Goal: Task Accomplishment & Management: Use online tool/utility

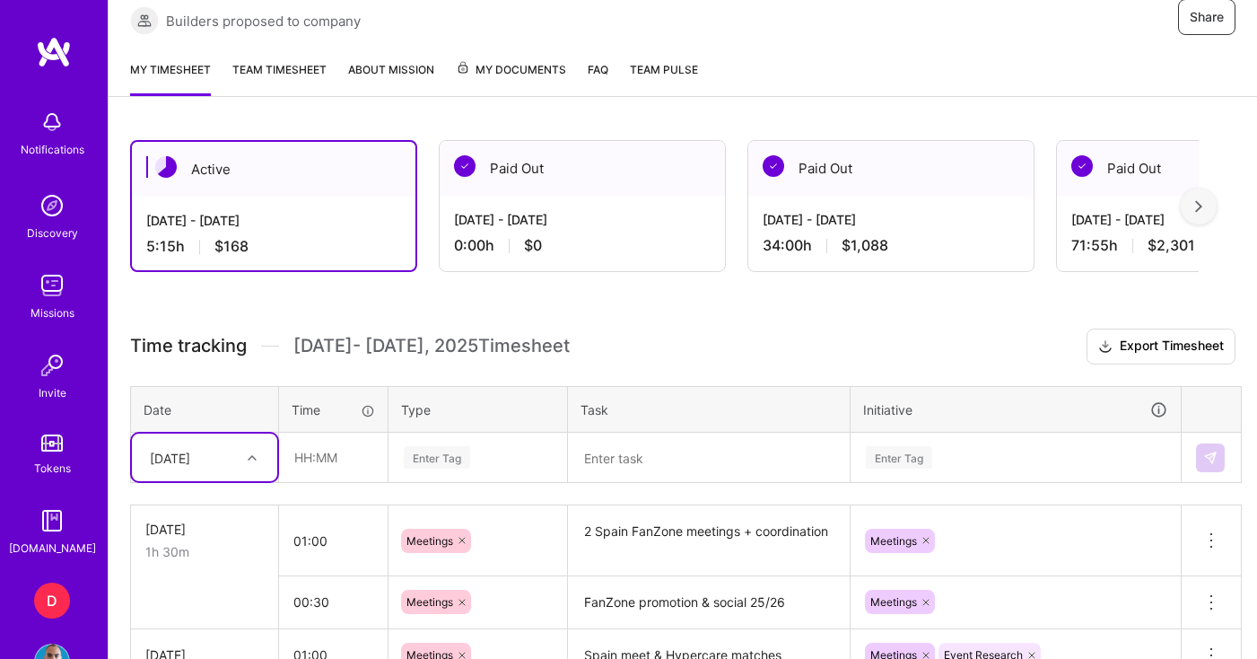
scroll to position [366, 0]
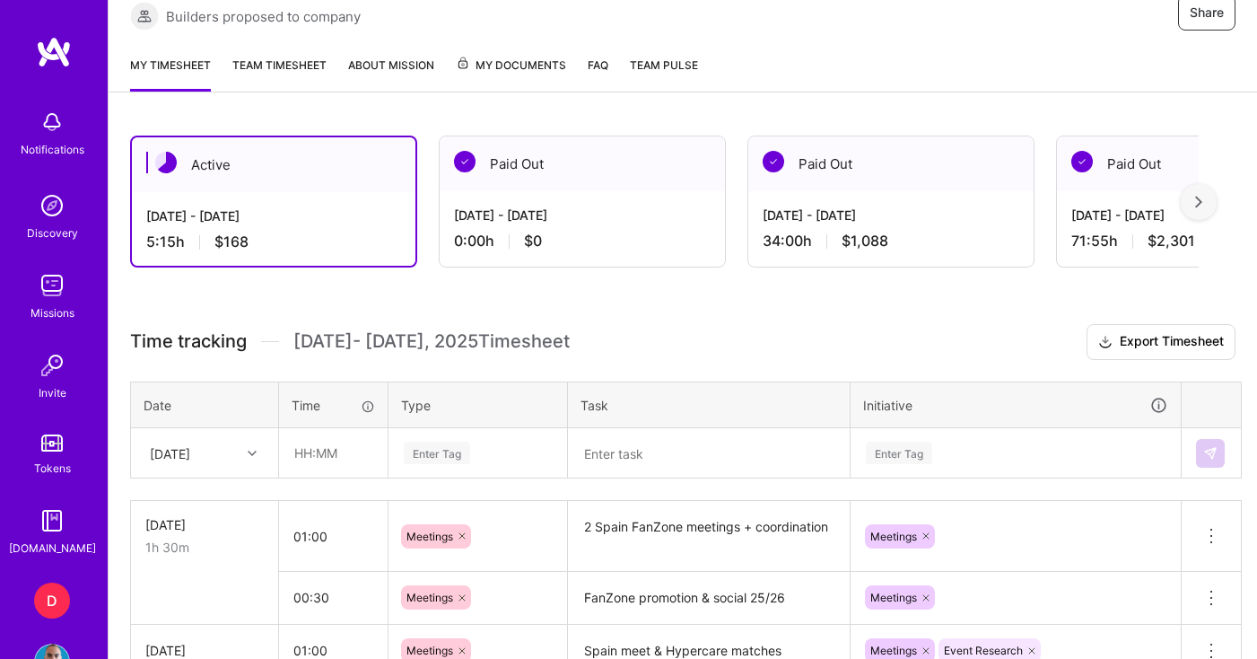
scroll to position [371, 0]
click at [566, 302] on div "Active [DATE] - [DATE] 5:15 h $168 Paid Out [DATE] - [DATE] 0:00 h $0 Paid Out …" at bounding box center [683, 543] width 1149 height 859
click at [351, 456] on input "text" at bounding box center [333, 453] width 107 height 48
type input "04:45"
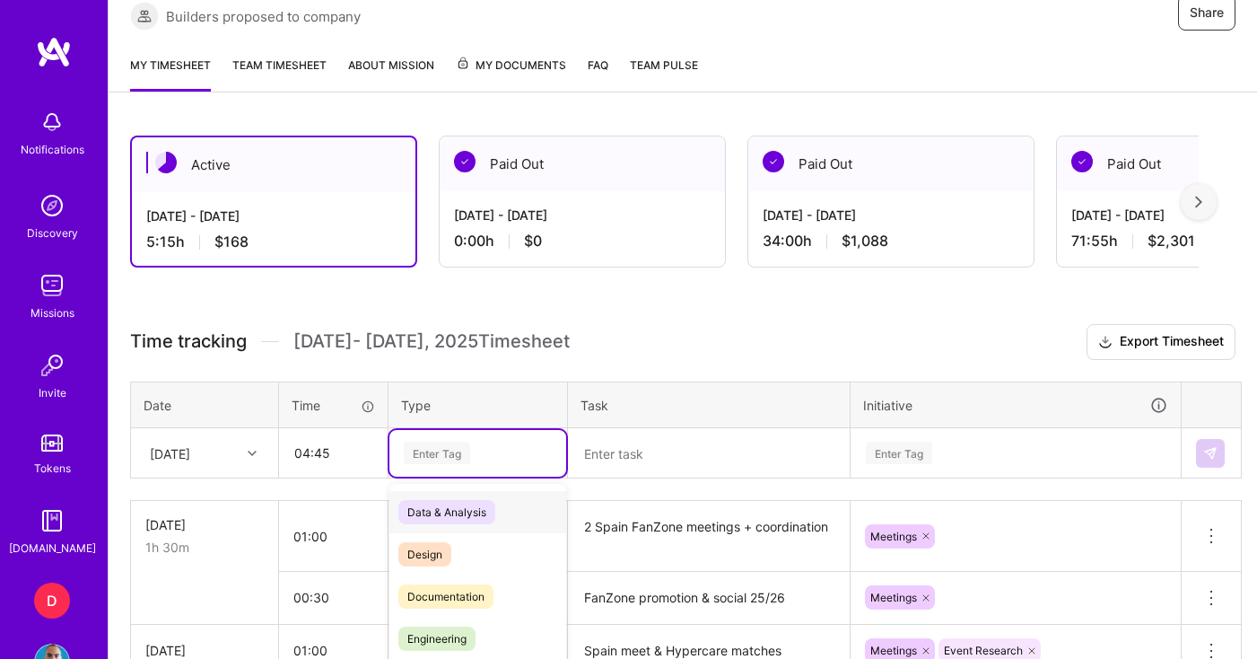
click at [459, 450] on div "option Data & Analysis focused, 0 of 2. 17 results available. Use Up and Down t…" at bounding box center [477, 453] width 177 height 47
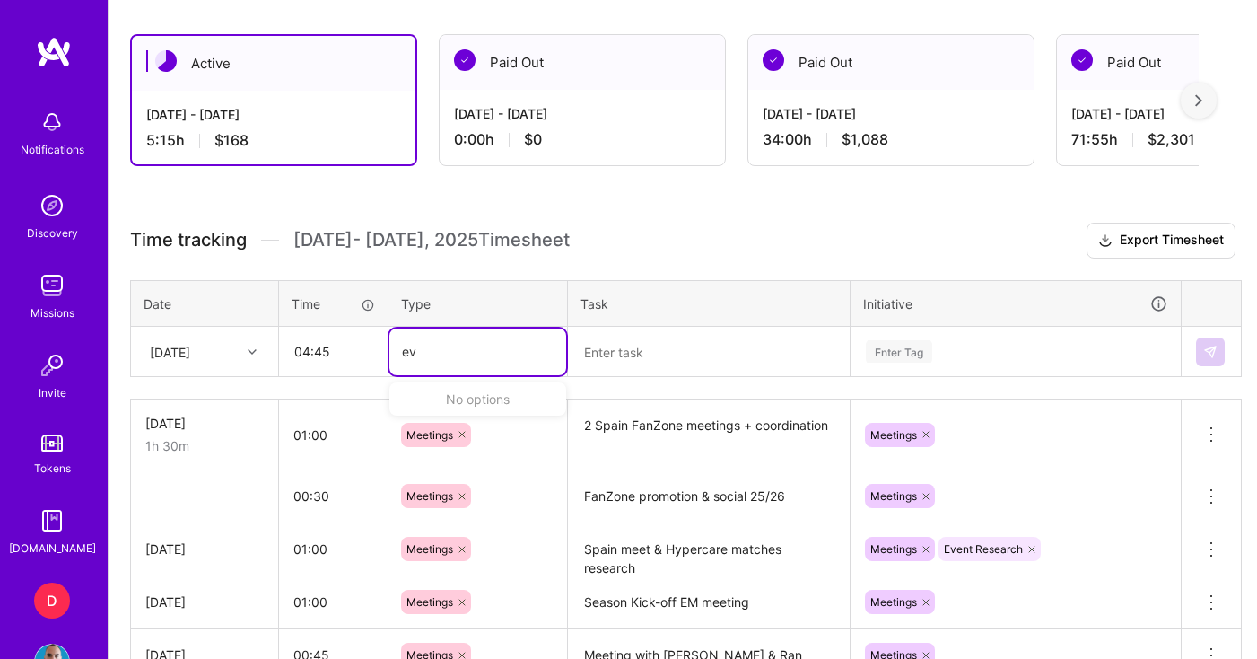
type input "e"
type input "mana"
click at [463, 415] on span "Management" at bounding box center [440, 410] width 84 height 24
click at [633, 363] on textarea at bounding box center [709, 351] width 278 height 47
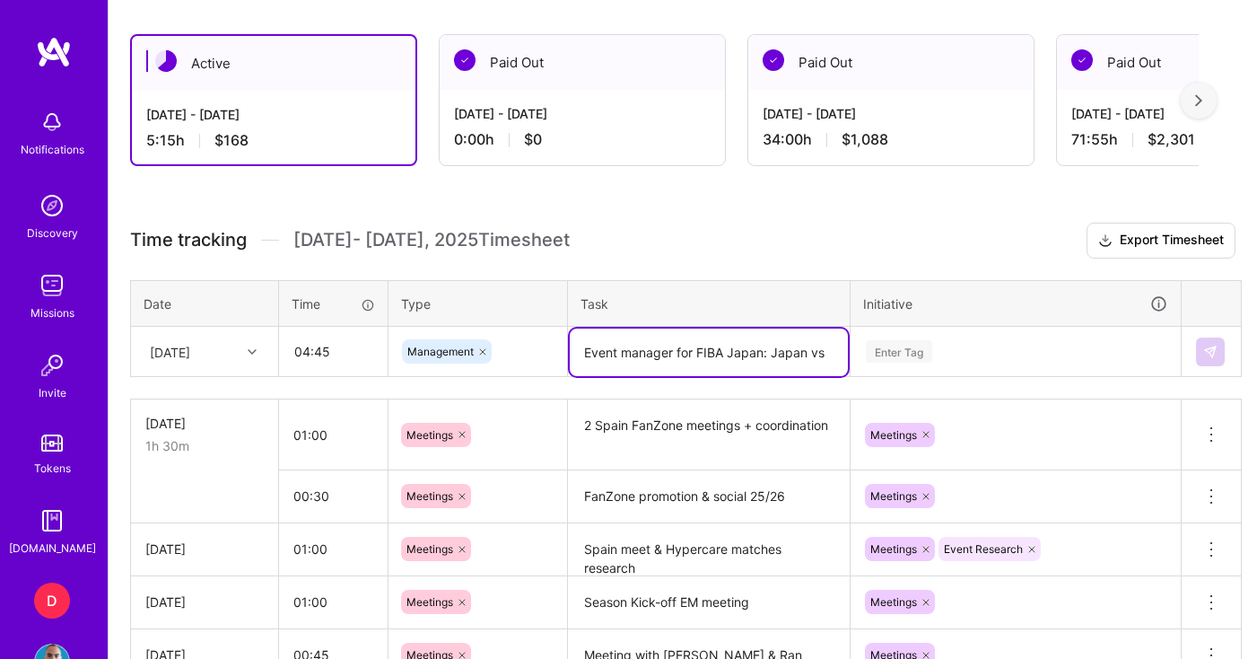
click at [730, 350] on textarea "Event manager for FIBA Japan: Japan vs" at bounding box center [709, 352] width 278 height 48
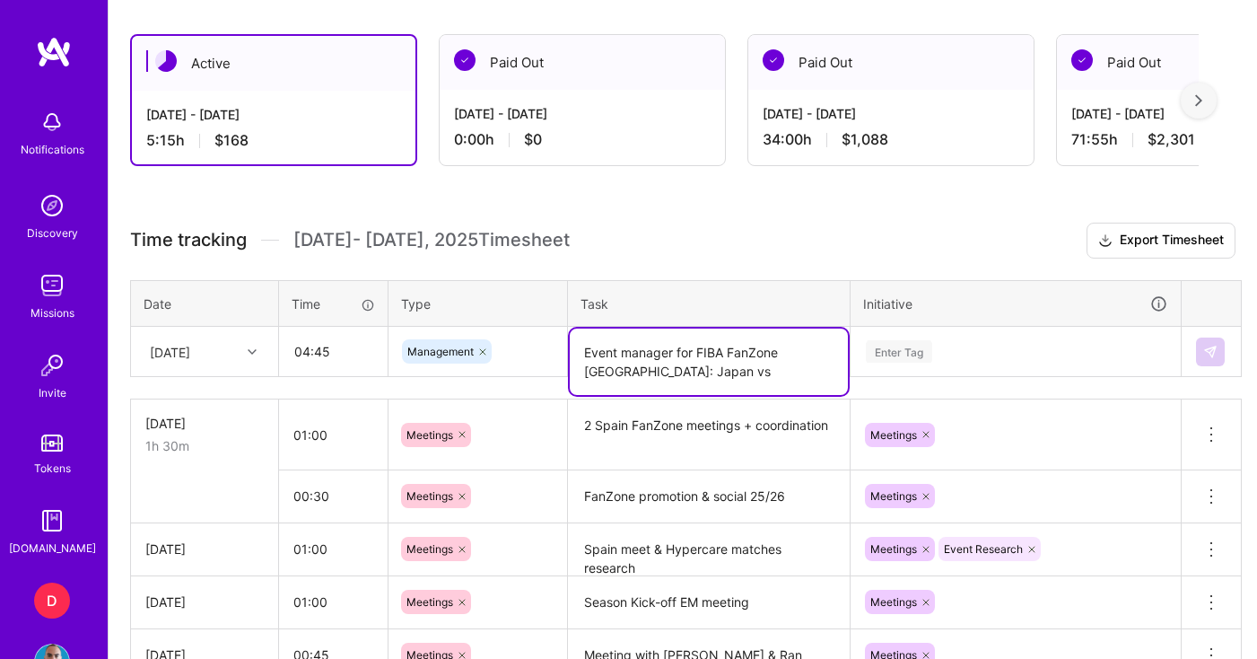
click at [713, 373] on textarea "Event manager for FIBA FanZone [GEOGRAPHIC_DATA]: Japan vs" at bounding box center [709, 361] width 278 height 66
type textarea "Event manager for FIBA FanZone [GEOGRAPHIC_DATA]: Japan vs Lebanon + ROS prep"
click at [984, 353] on div "Enter Tag" at bounding box center [1016, 351] width 328 height 47
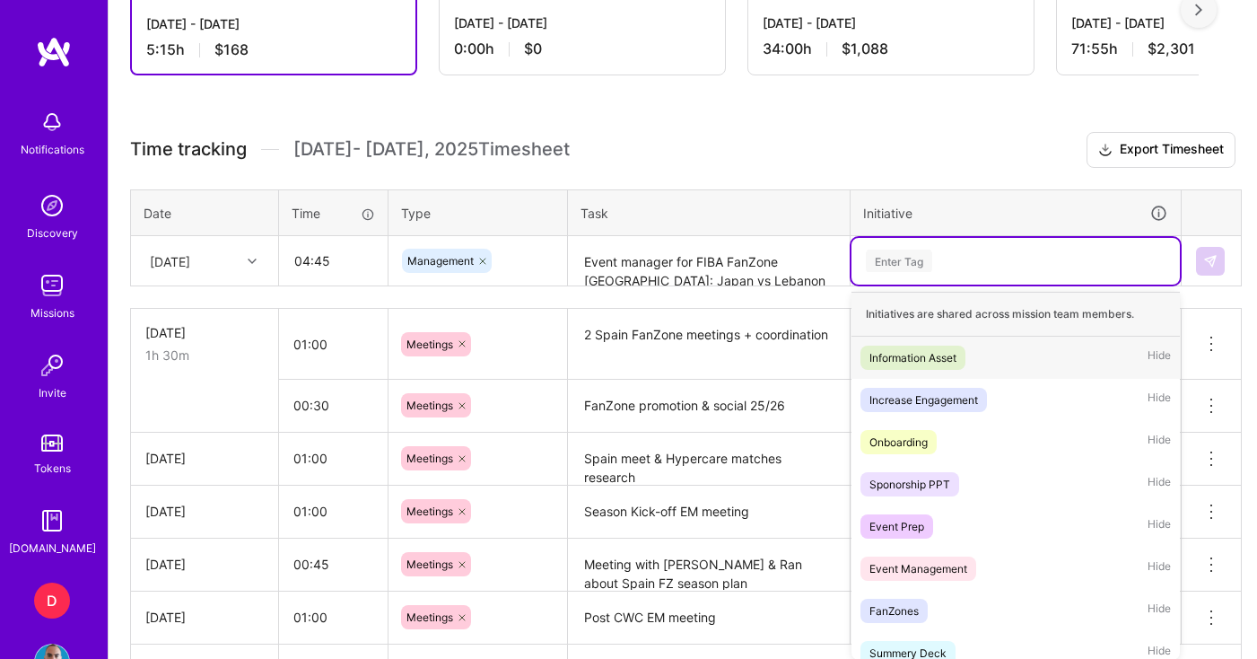
scroll to position [571, 0]
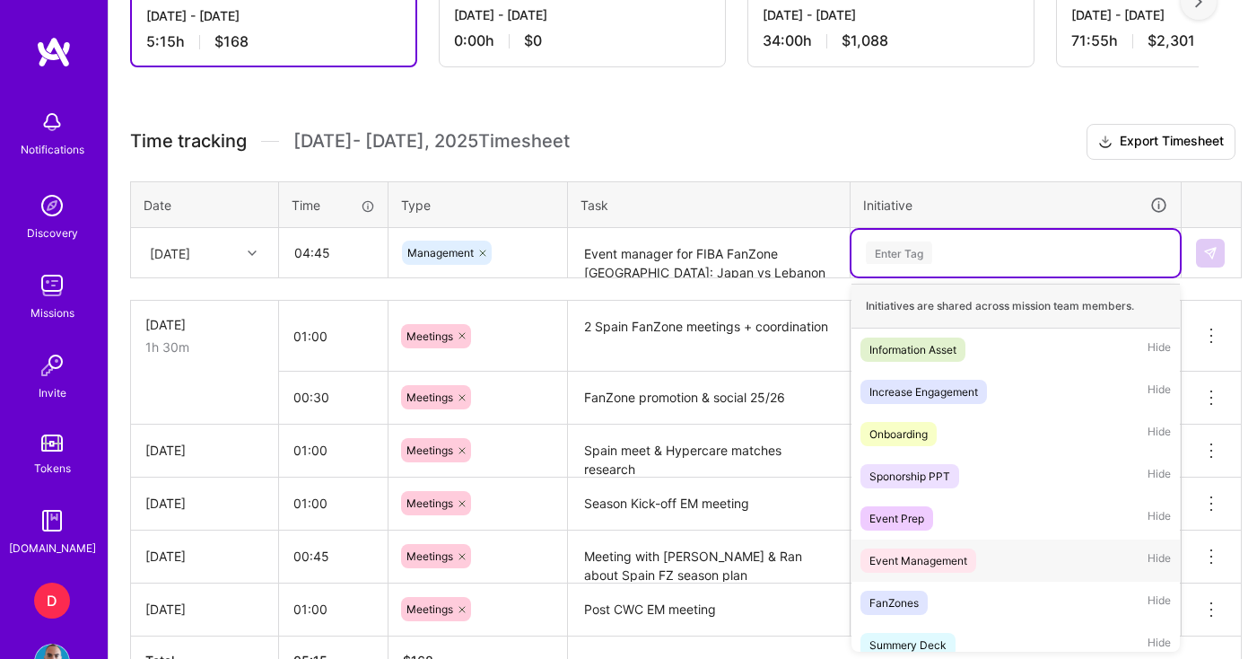
click at [937, 557] on div "Event Management" at bounding box center [919, 560] width 98 height 19
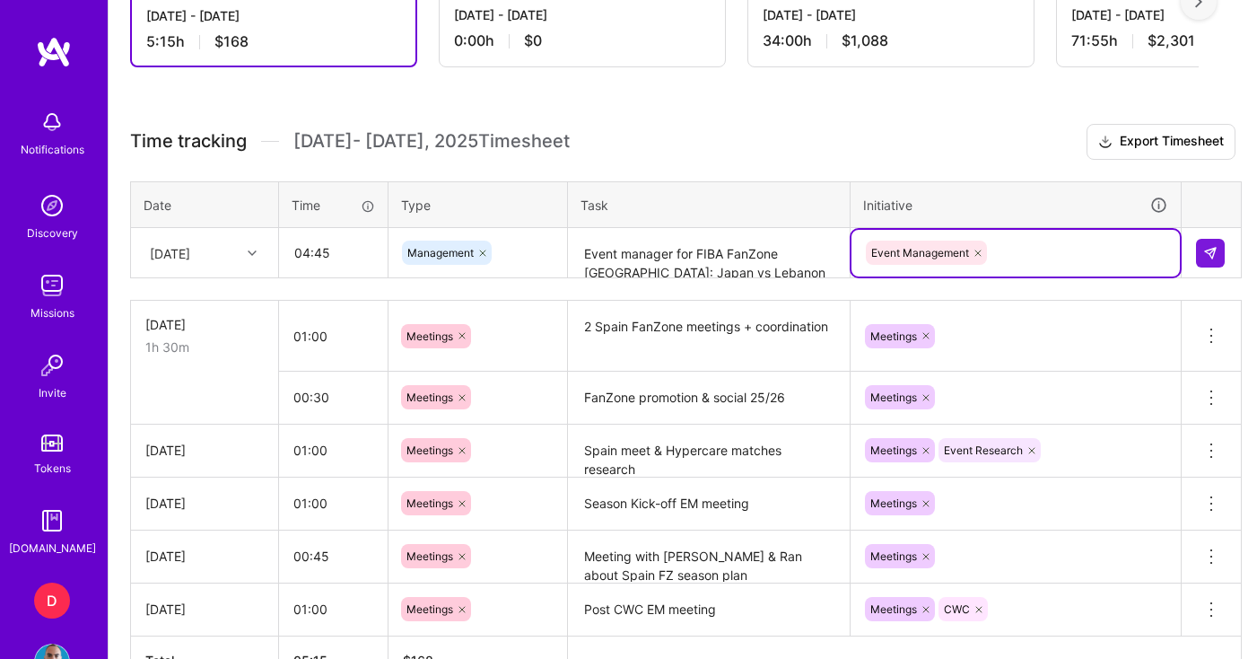
type input "e"
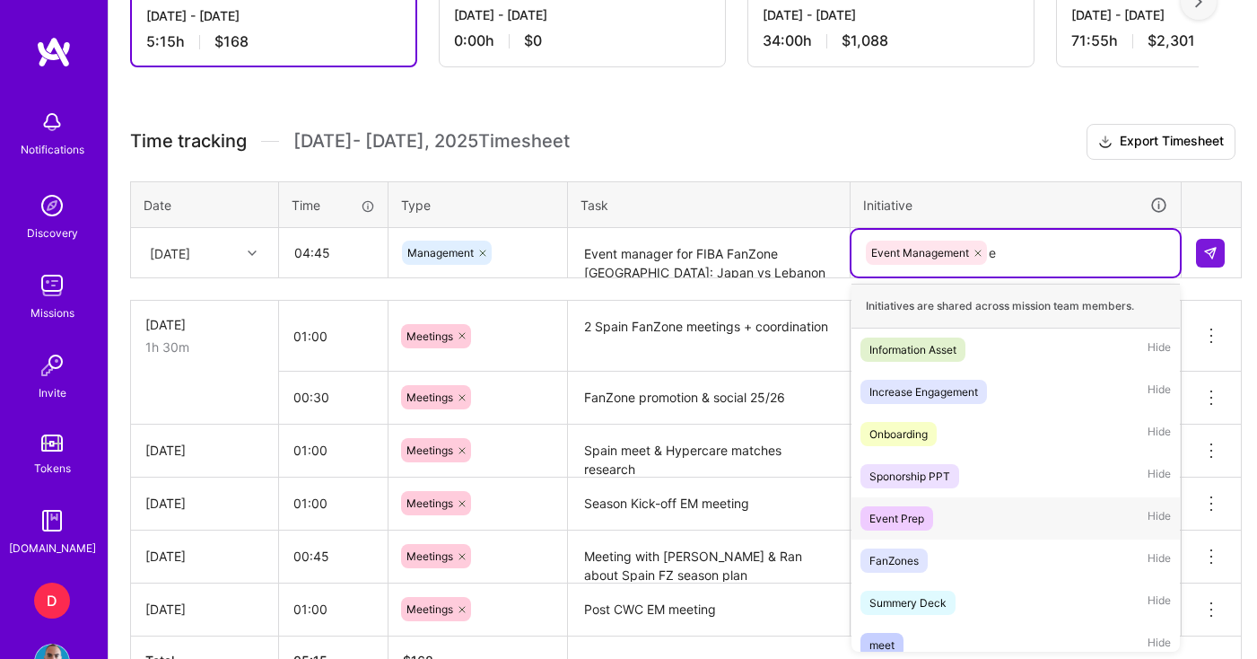
click at [909, 518] on div "Event Prep" at bounding box center [897, 518] width 55 height 19
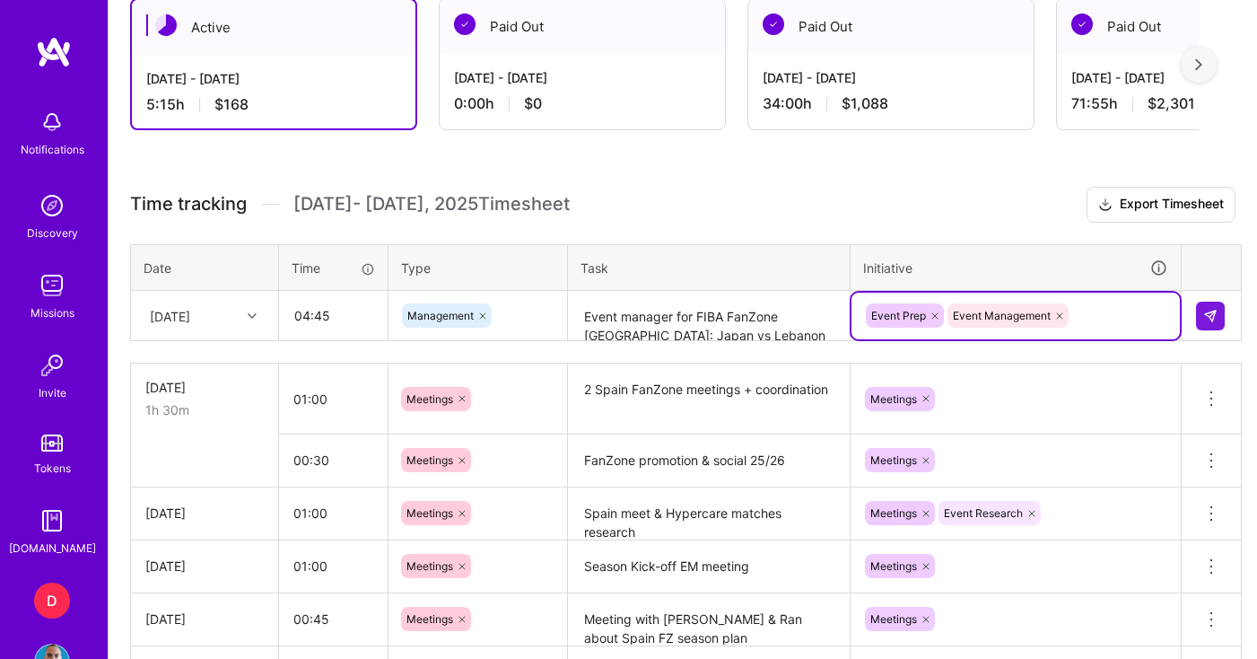
scroll to position [498, 0]
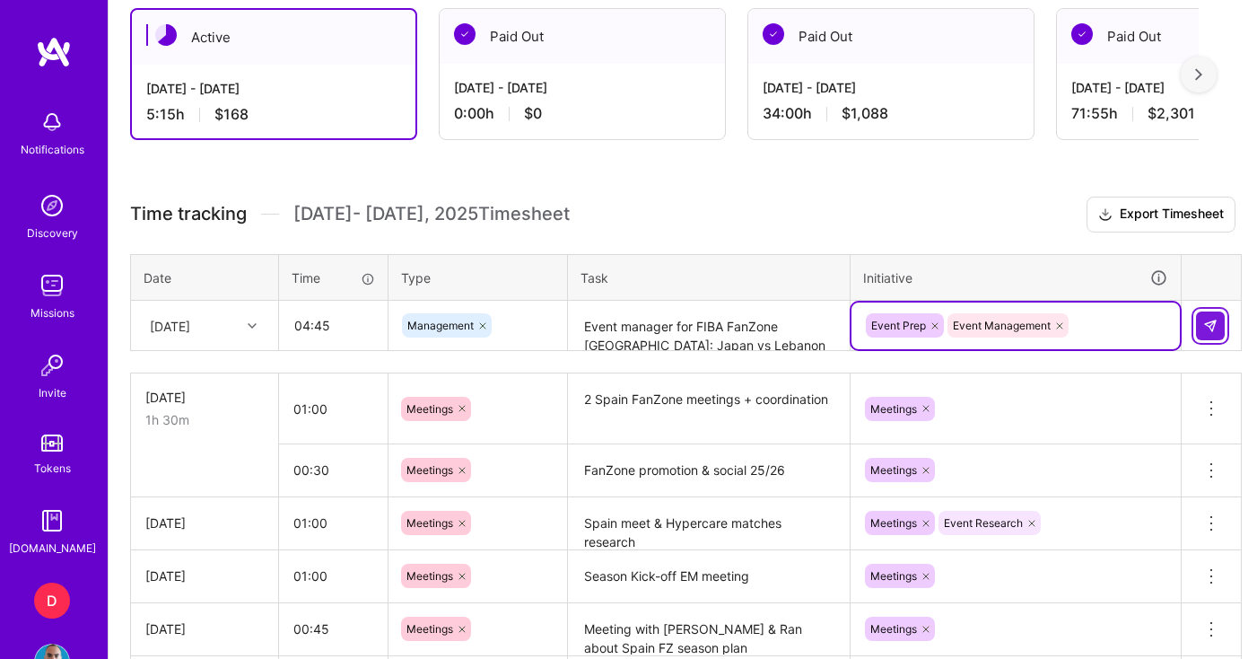
click at [1220, 327] on button at bounding box center [1210, 325] width 29 height 29
